Goal: Complete application form

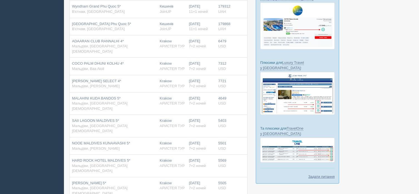
scroll to position [104, 0]
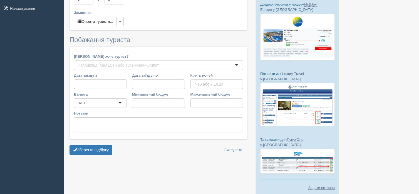
type input "7-11"
type input "4600"
type input "179900"
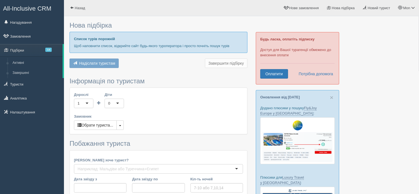
type input "7-11"
type input "4600"
type input "179900"
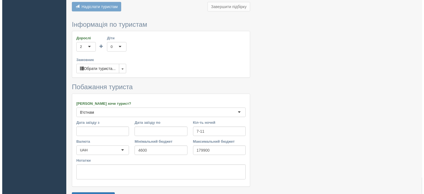
scroll to position [326, 0]
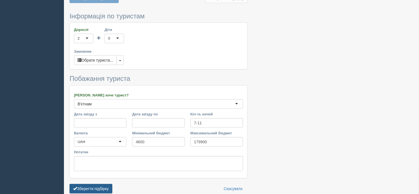
click at [90, 184] on button "Зберегти підбірку" at bounding box center [91, 188] width 43 height 9
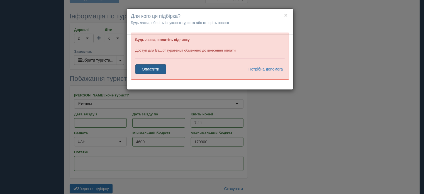
click at [159, 70] on link "Оплатити" at bounding box center [150, 68] width 31 height 9
